Goal: Task Accomplishment & Management: Manage account settings

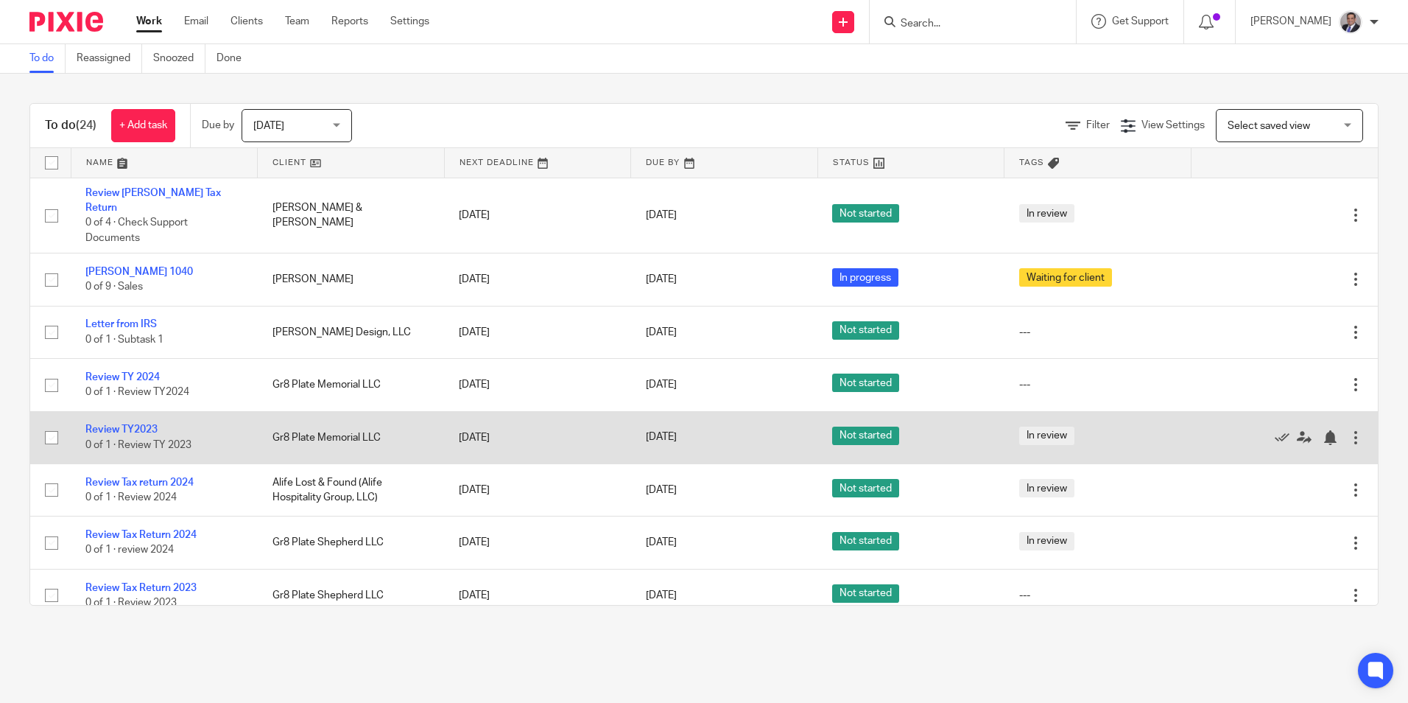
click at [128, 411] on td "Review TY2023 0 of 1 · Review TY 2023" at bounding box center [164, 437] width 187 height 52
click at [128, 424] on link "Review TY2023" at bounding box center [121, 429] width 72 height 10
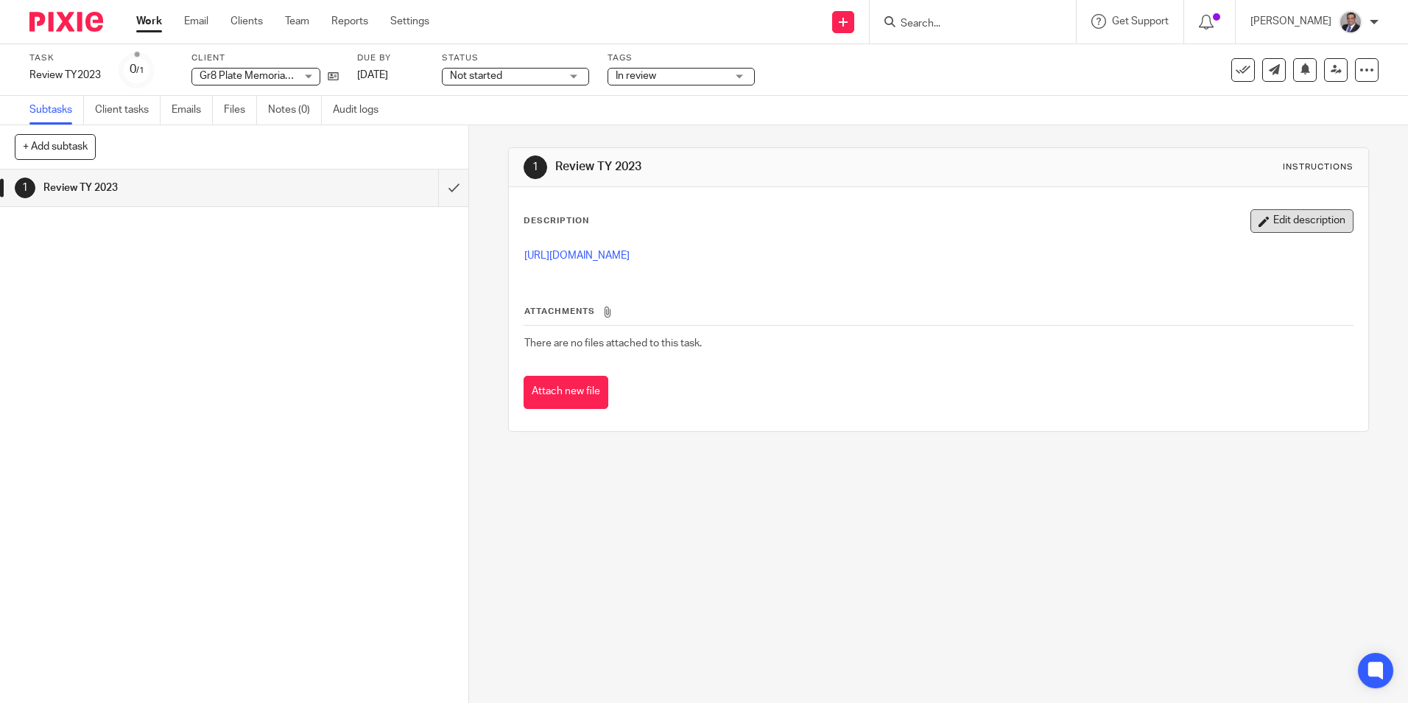
click at [1279, 213] on button "Edit description" at bounding box center [1302, 221] width 103 height 24
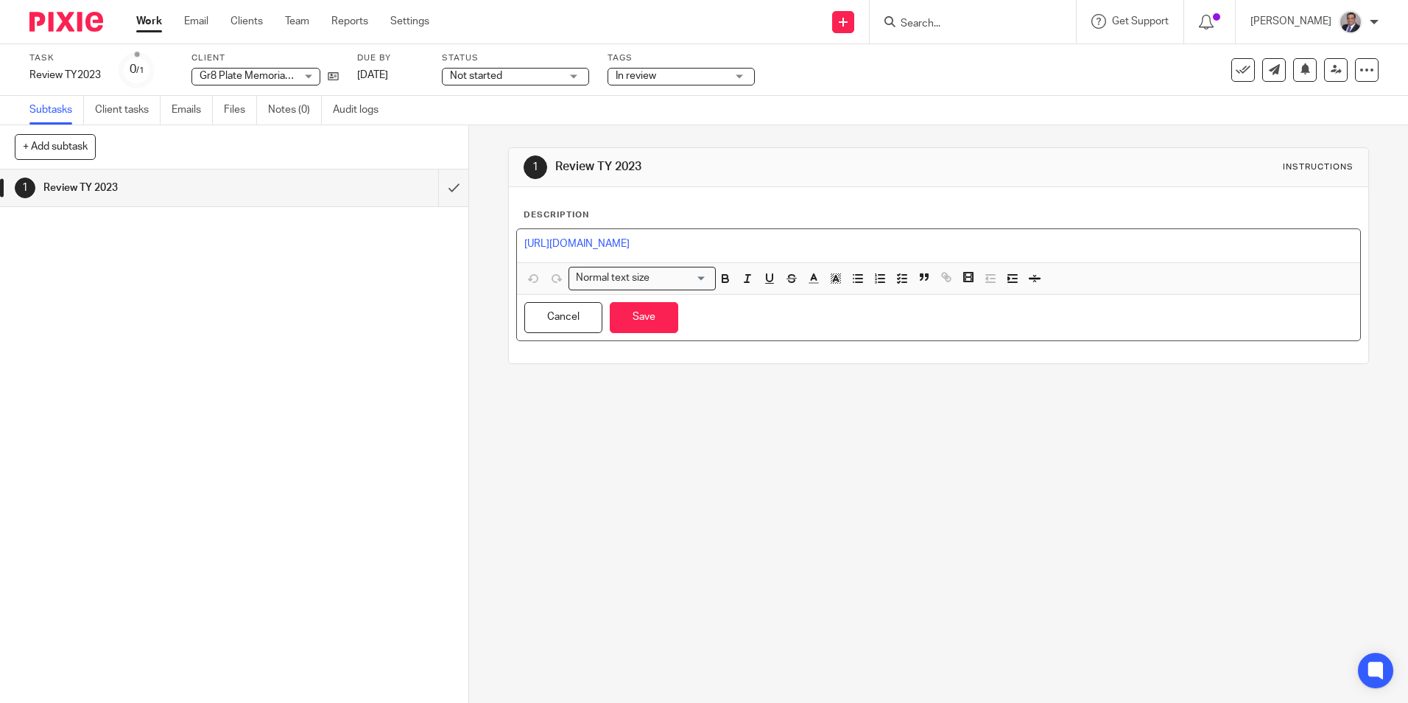
click at [932, 242] on p "https://3.basecamp.com/5341776/buckets/27480867/vaults/8826517758" at bounding box center [938, 243] width 828 height 15
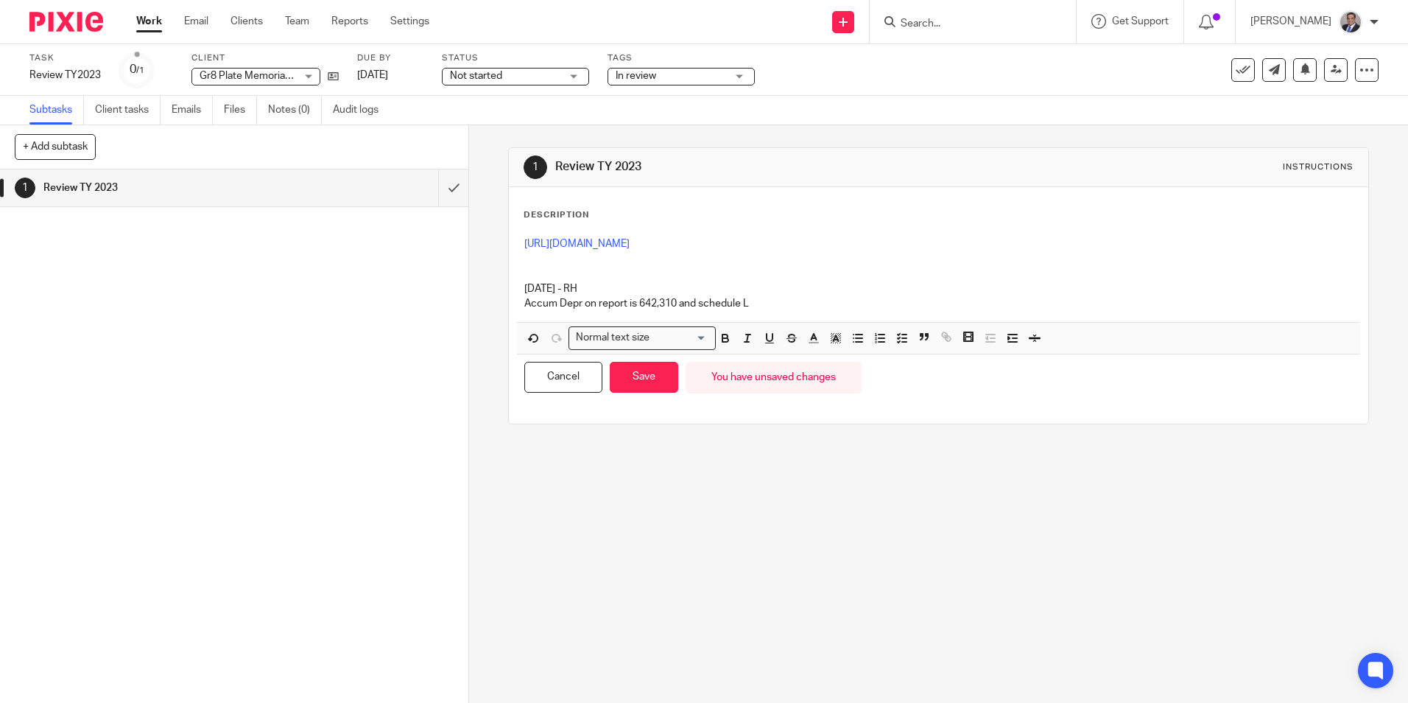
click at [768, 303] on p "Accum Depr on report is 642,310 and schedule L" at bounding box center [938, 303] width 828 height 15
click at [661, 378] on button "Save" at bounding box center [644, 378] width 68 height 32
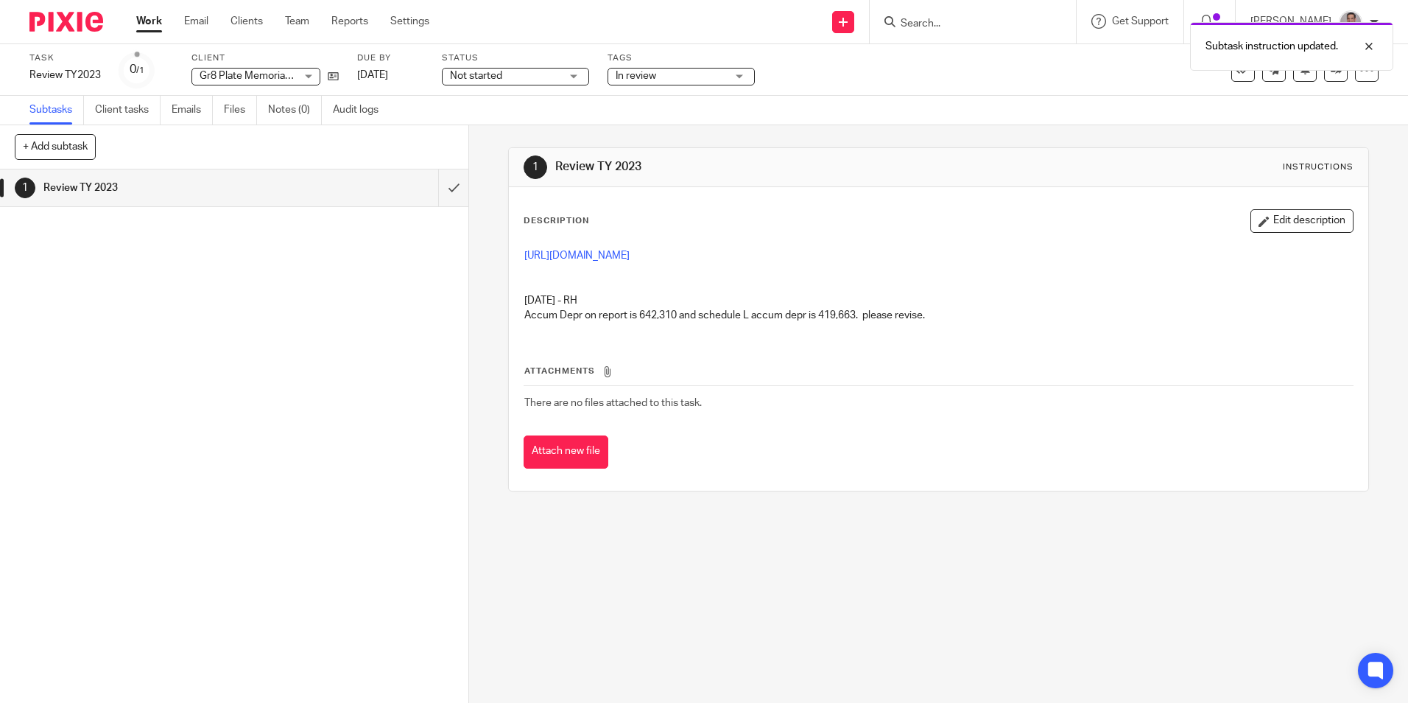
click at [1237, 112] on div "Subtasks Client tasks Emails Files Notes (0) Audit logs" at bounding box center [704, 110] width 1408 height 29
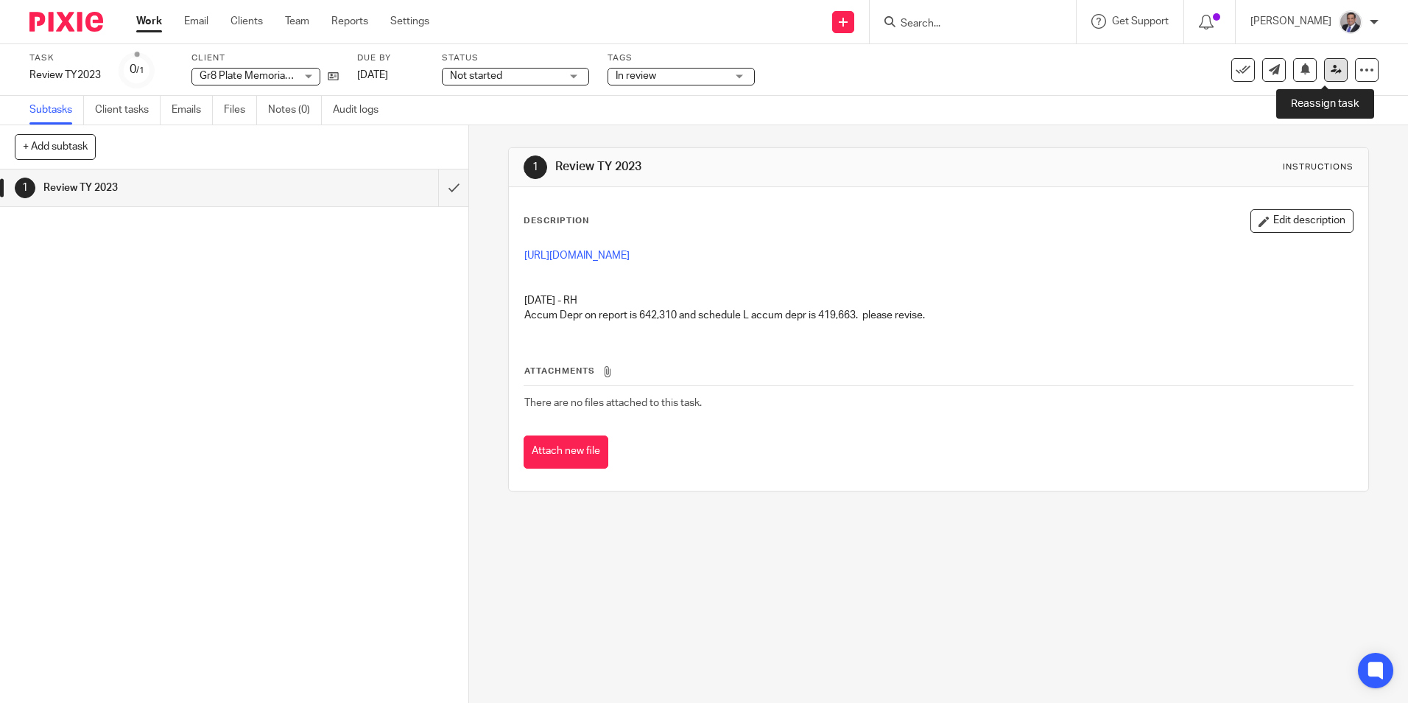
click at [1331, 74] on icon at bounding box center [1336, 69] width 11 height 11
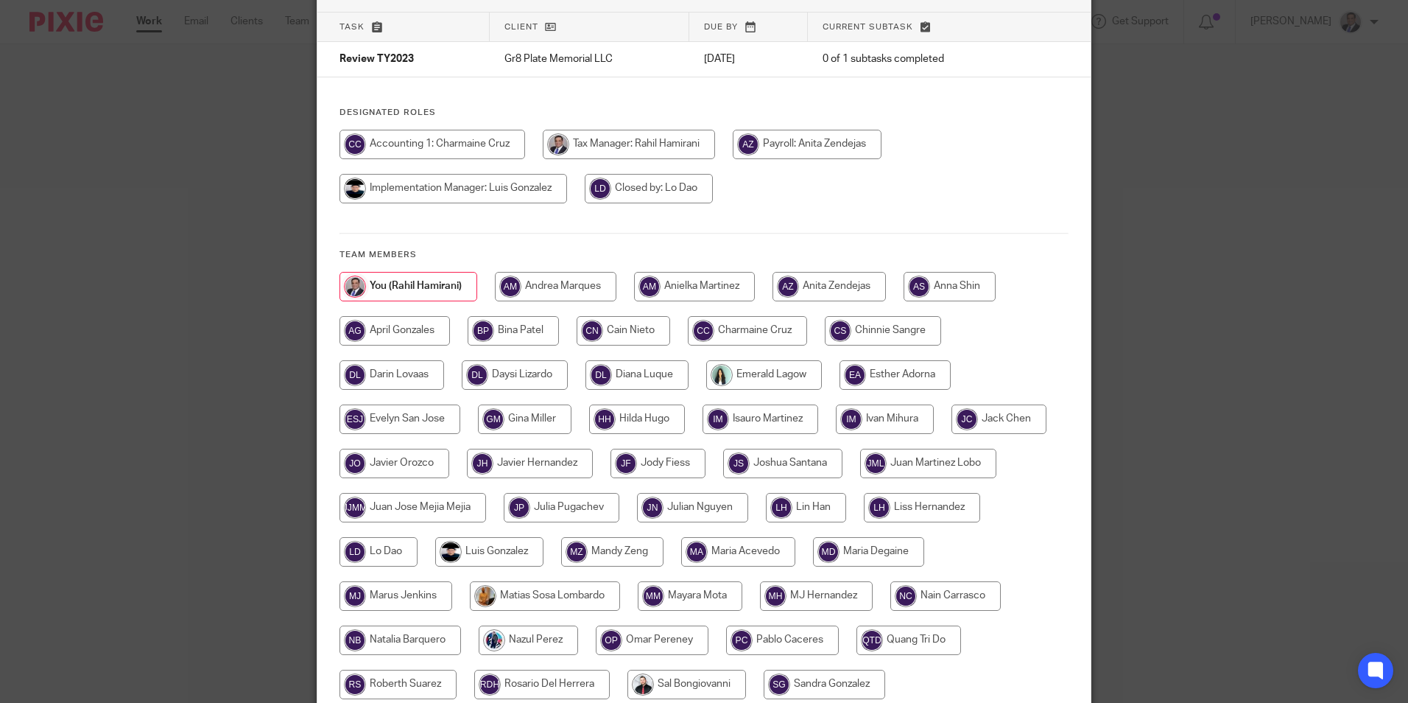
scroll to position [270, 0]
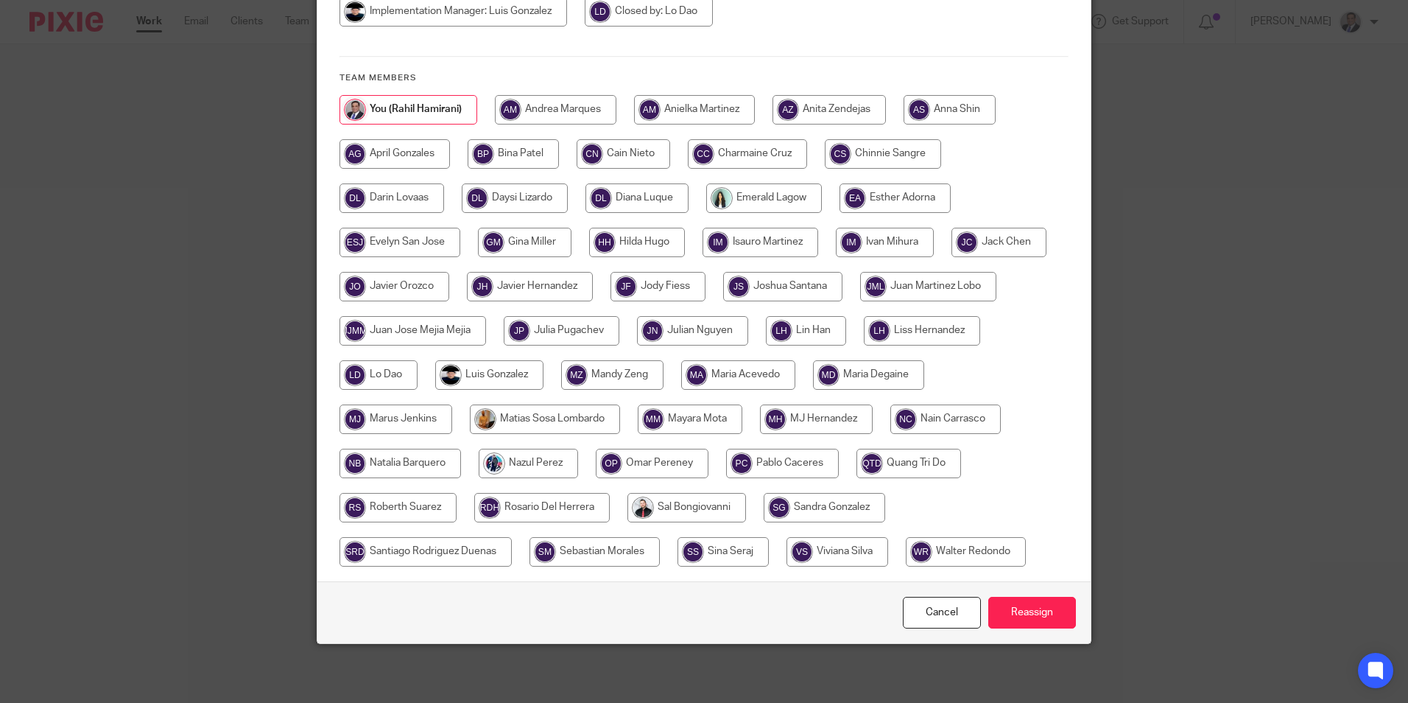
click at [771, 464] on input "radio" at bounding box center [782, 463] width 113 height 29
radio input "true"
click at [1018, 619] on input "Reassign" at bounding box center [1032, 613] width 88 height 32
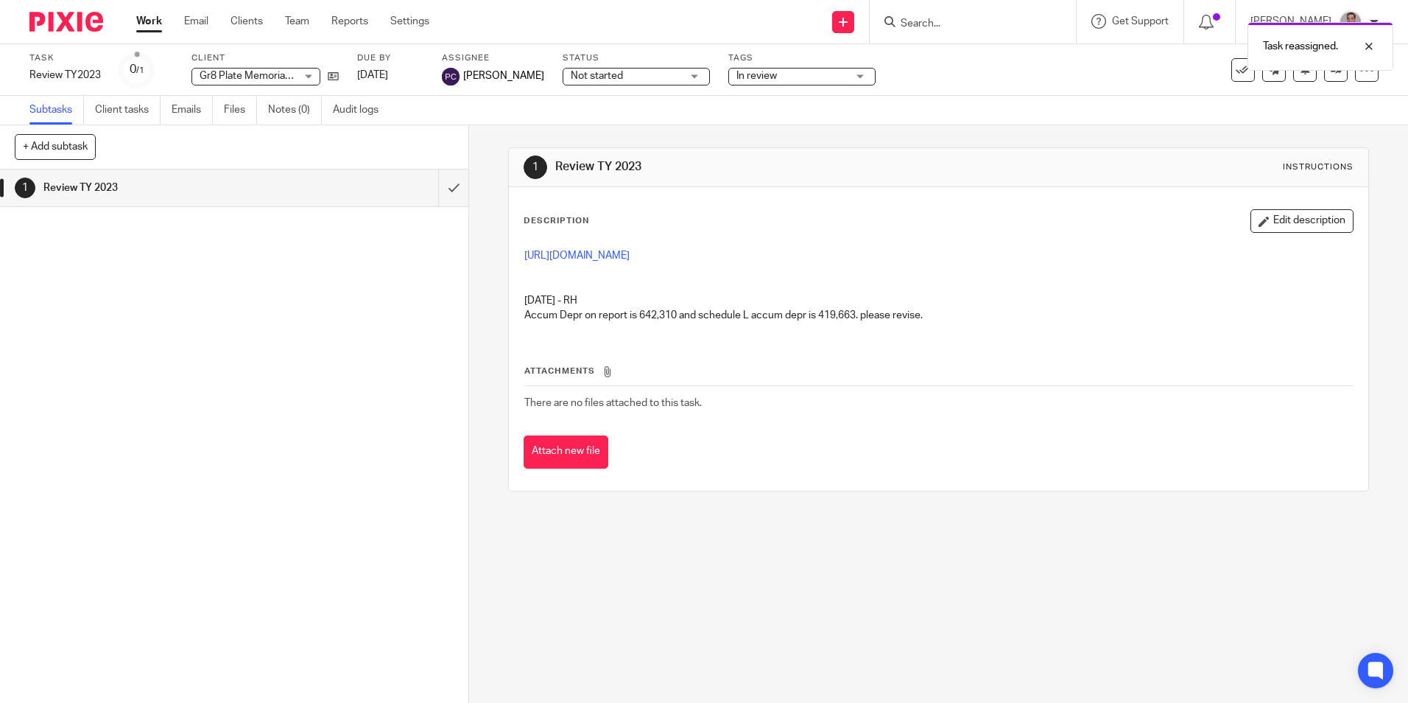
click at [152, 19] on link "Work" at bounding box center [149, 21] width 26 height 15
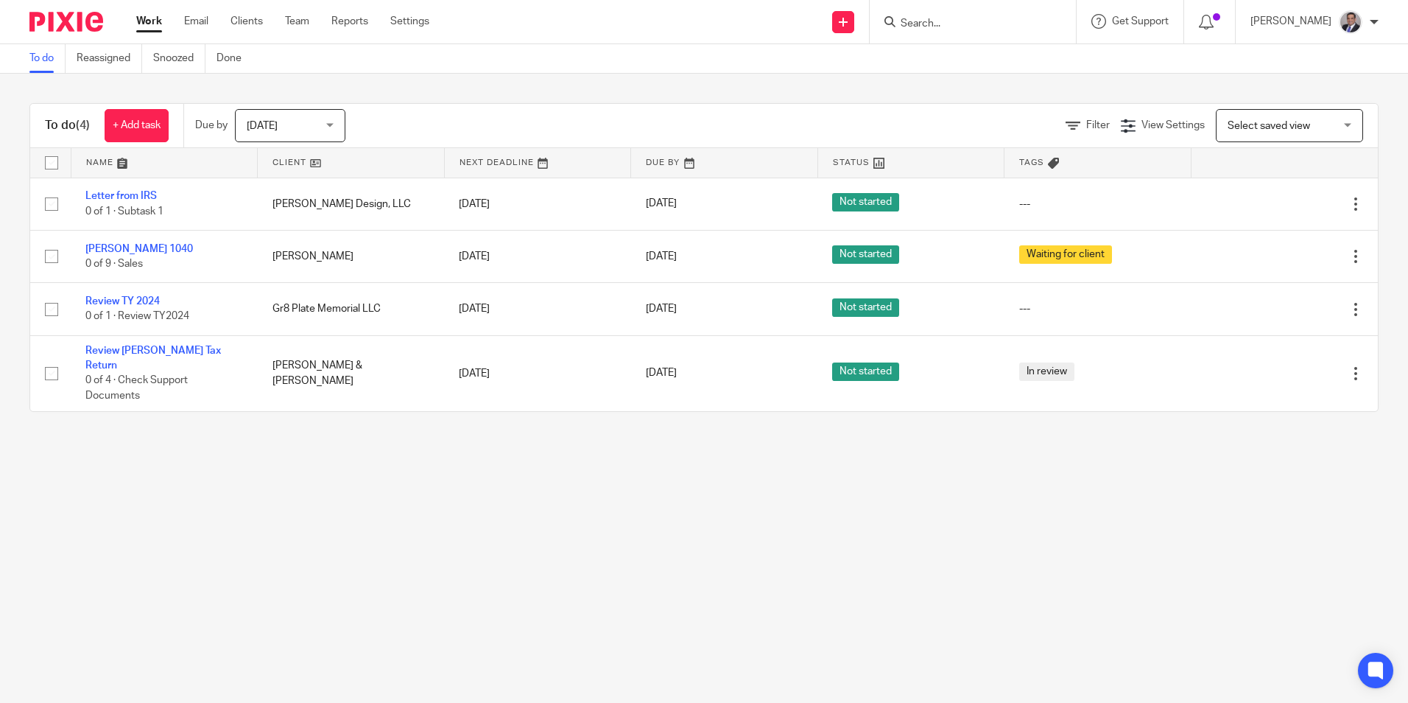
click at [35, 55] on link "To do" at bounding box center [47, 58] width 36 height 29
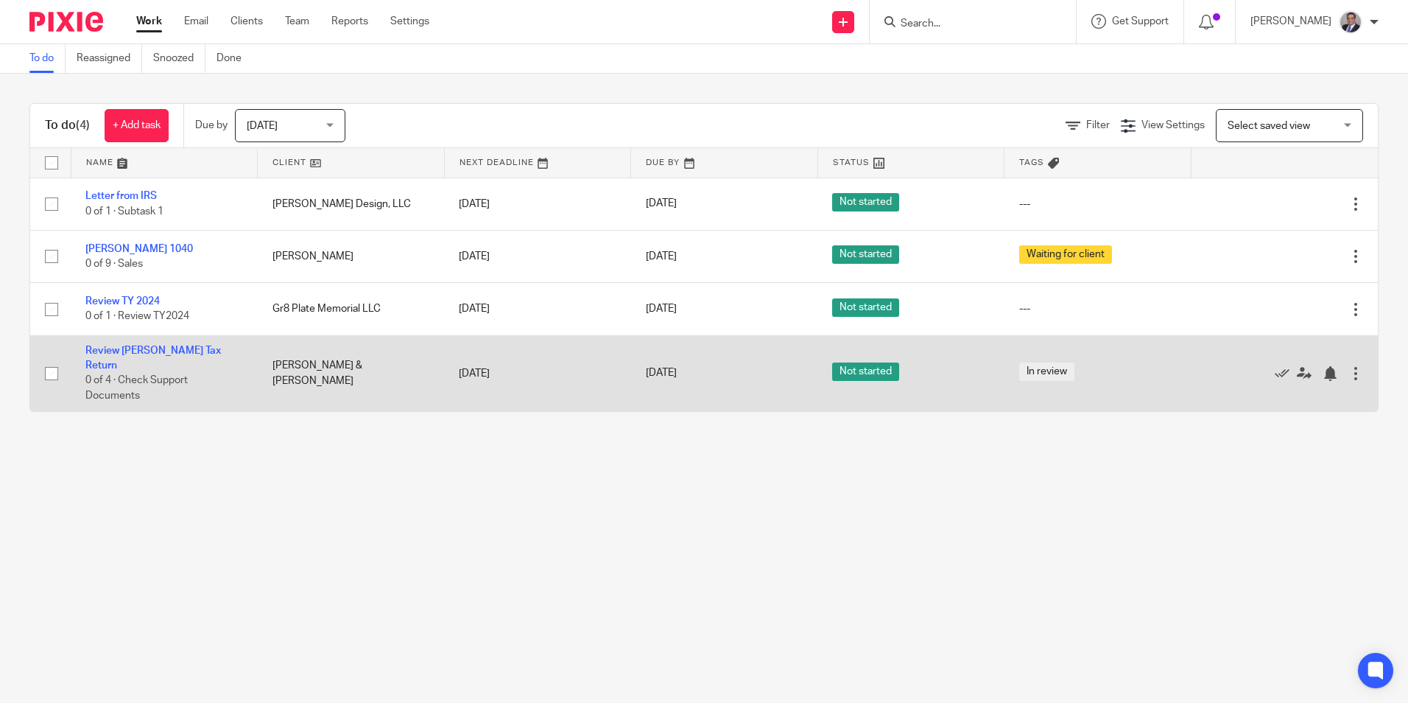
click at [706, 368] on div "[DATE]" at bounding box center [725, 372] width 158 height 15
click at [706, 365] on link "[DATE]" at bounding box center [679, 372] width 66 height 15
click at [707, 365] on link "Aug 27, 2025" at bounding box center [679, 372] width 66 height 15
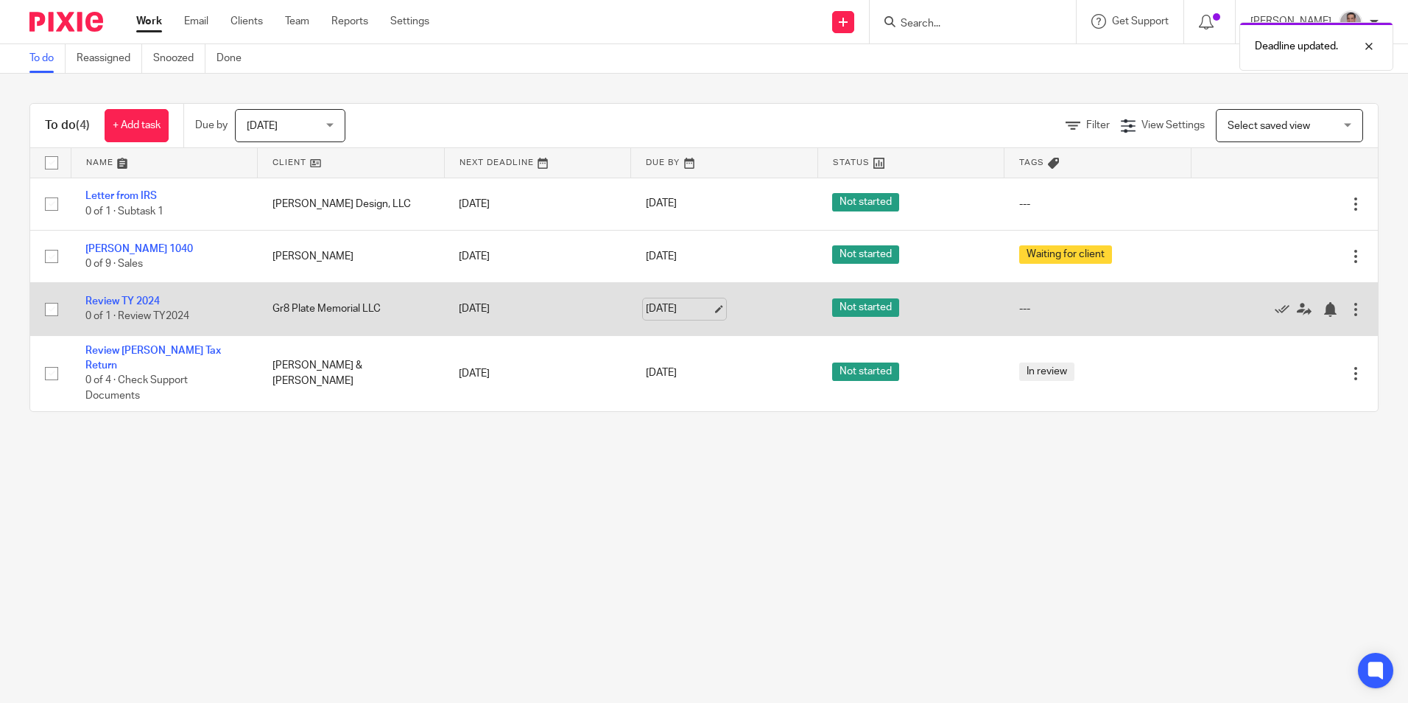
click at [704, 303] on link "[DATE]" at bounding box center [679, 308] width 66 height 15
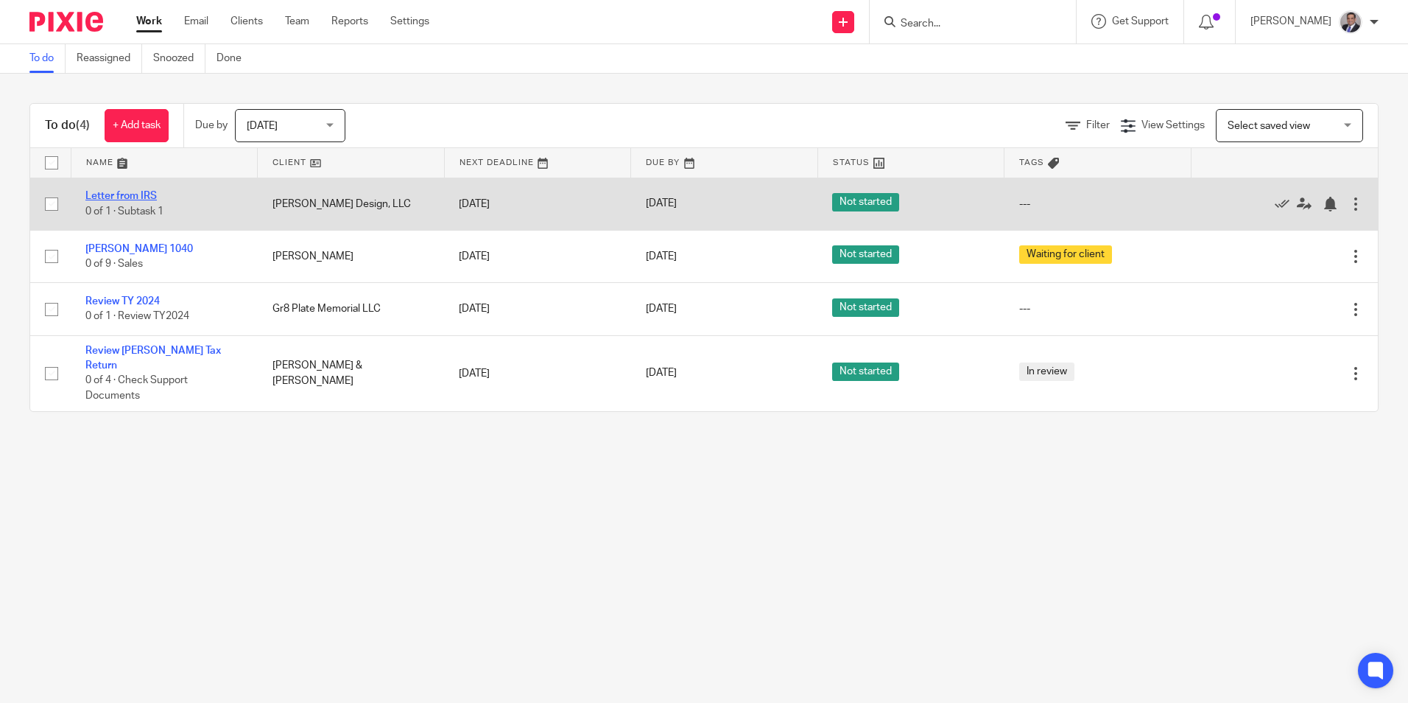
click at [122, 195] on link "Letter from IRS" at bounding box center [120, 196] width 71 height 10
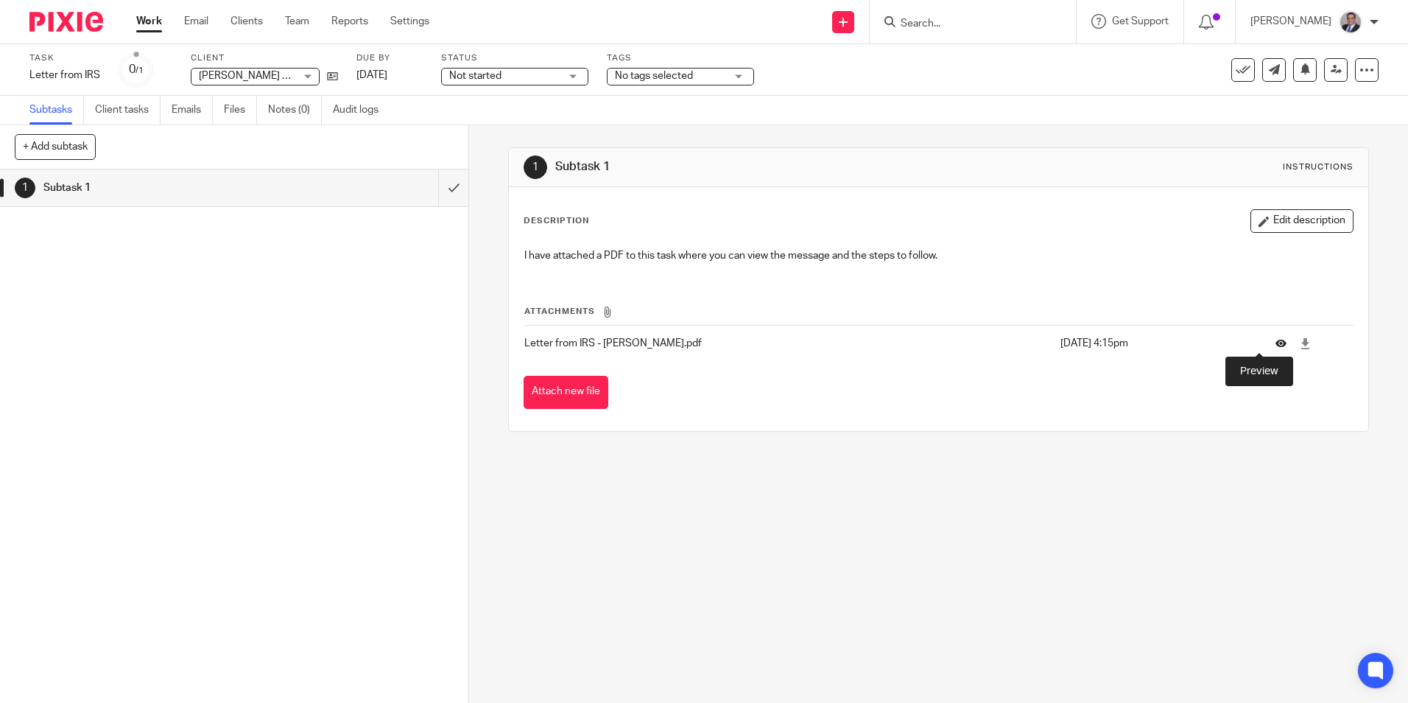
click at [1276, 345] on icon at bounding box center [1281, 343] width 11 height 11
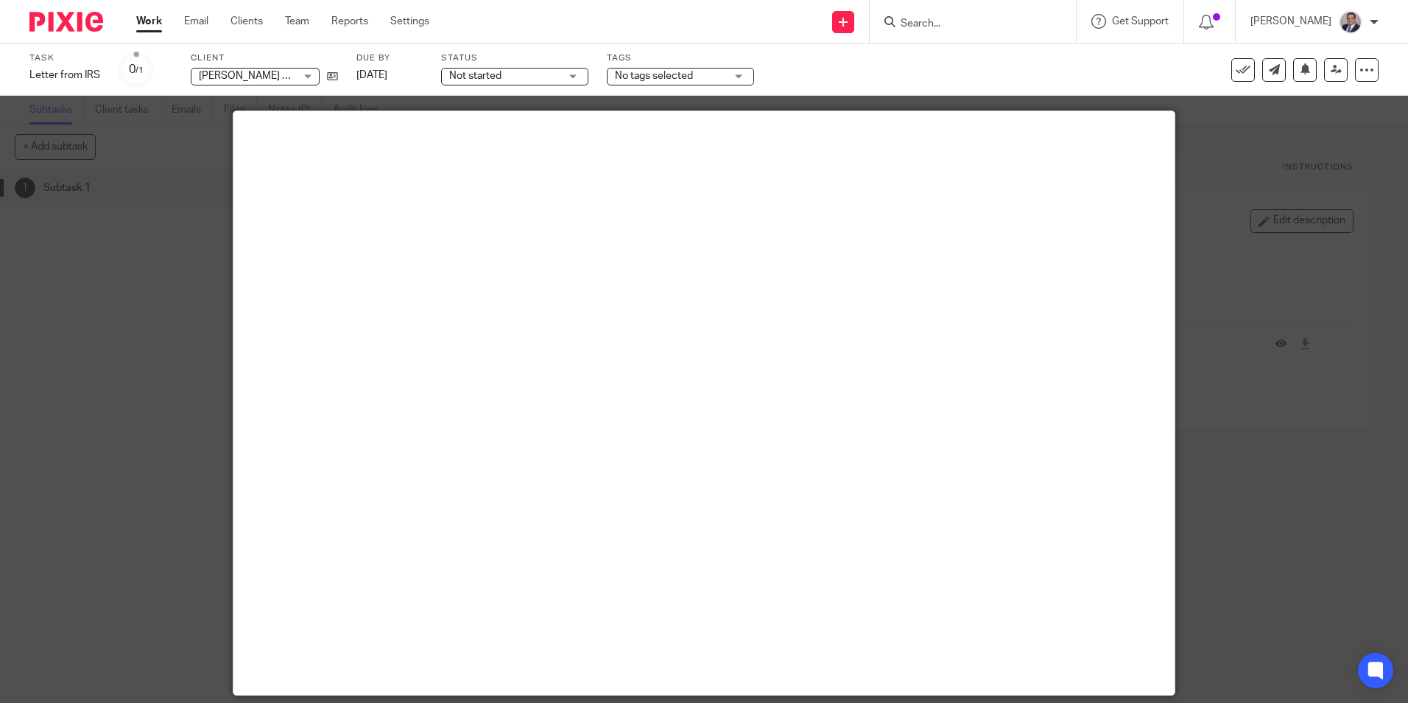
click at [131, 211] on div at bounding box center [704, 351] width 1408 height 703
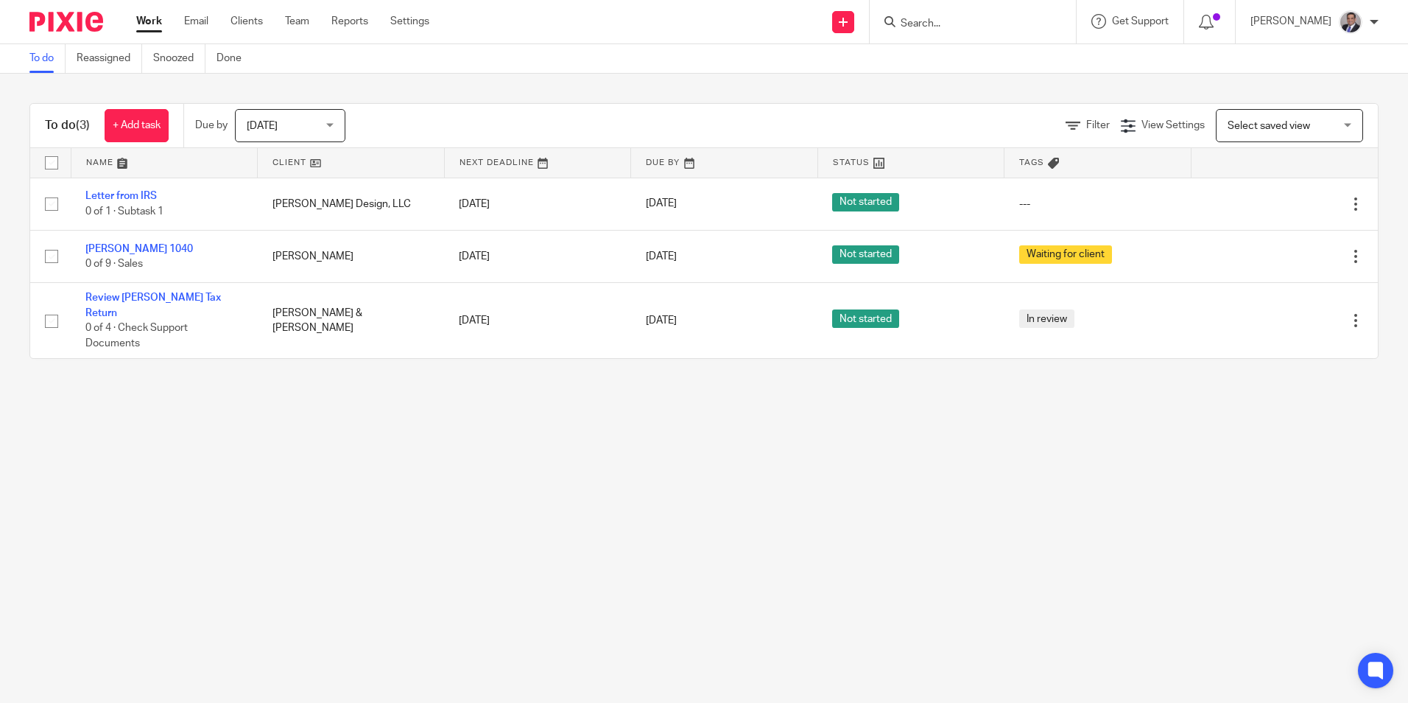
click at [43, 45] on link "To do" at bounding box center [47, 58] width 36 height 29
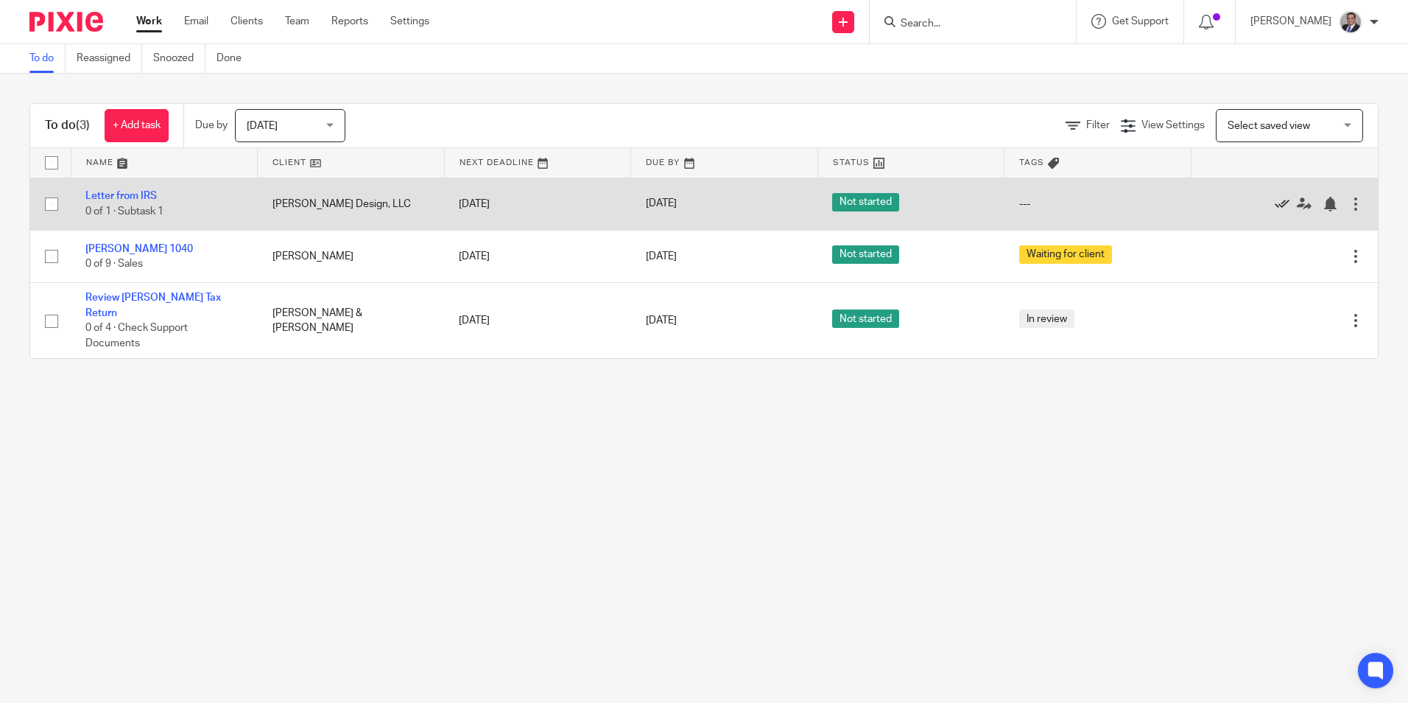
click at [1275, 199] on icon at bounding box center [1282, 204] width 15 height 15
